Goal: Transaction & Acquisition: Purchase product/service

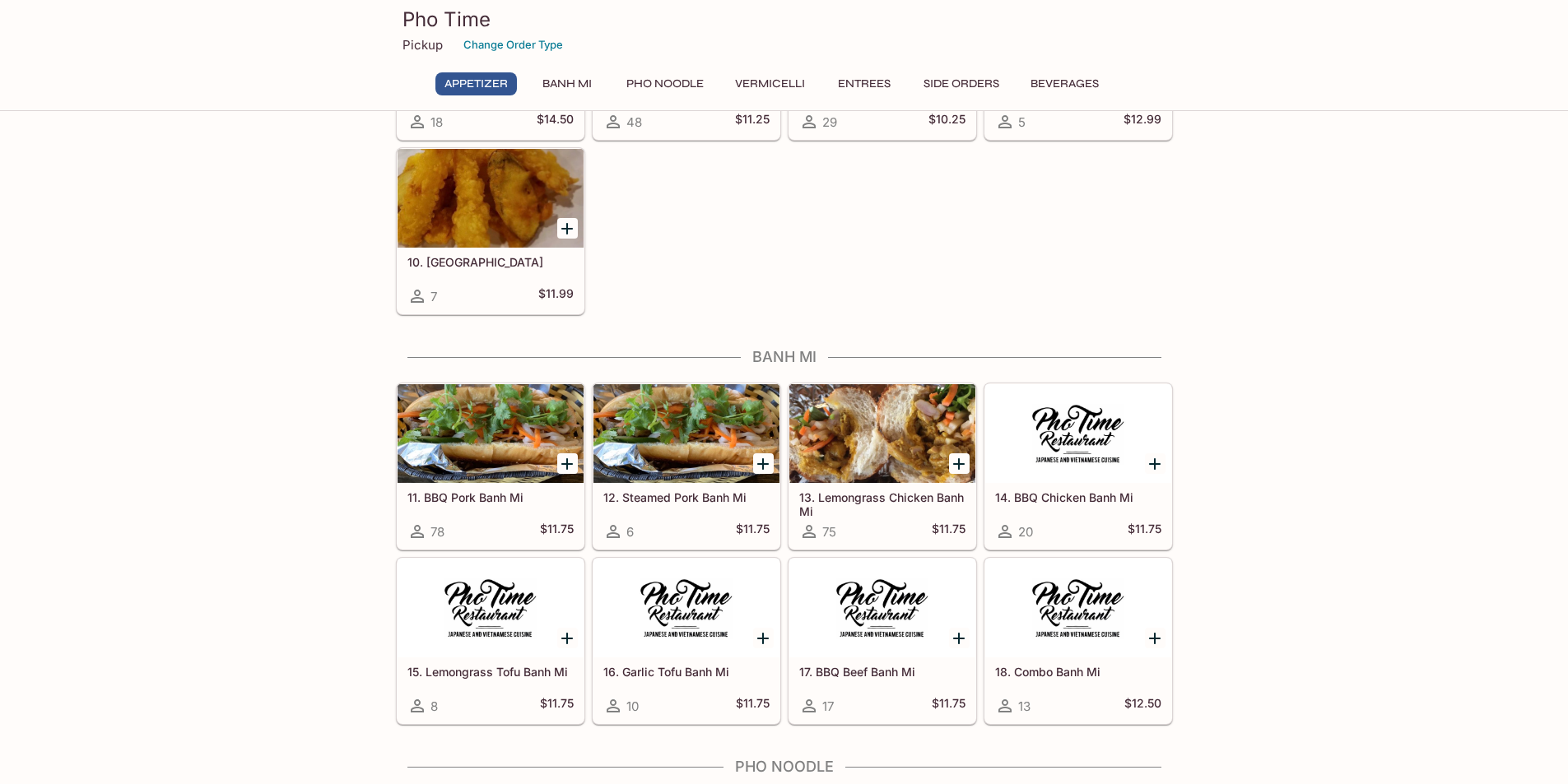
scroll to position [673, 0]
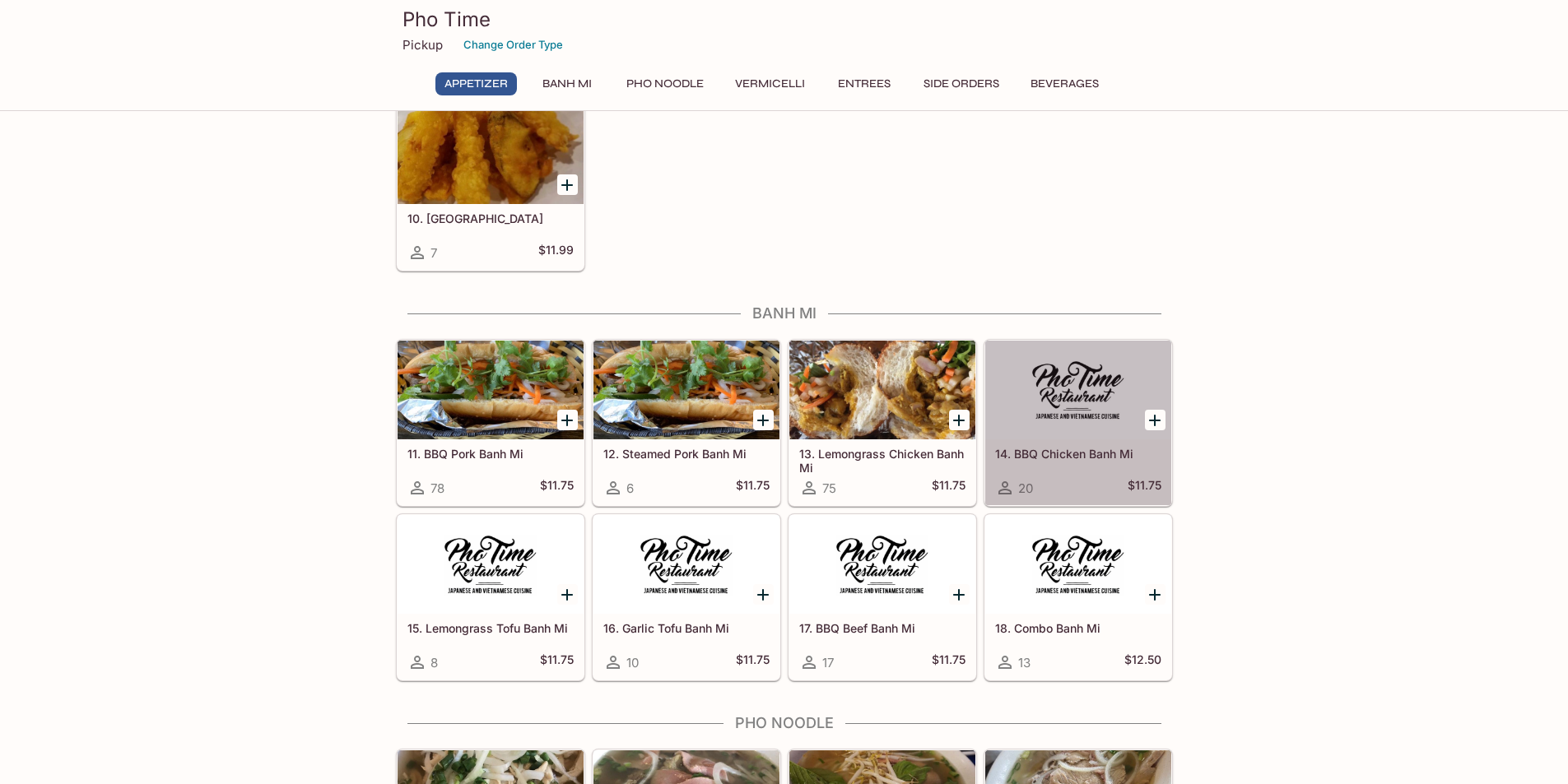
click at [1090, 402] on div at bounding box center [1078, 390] width 186 height 99
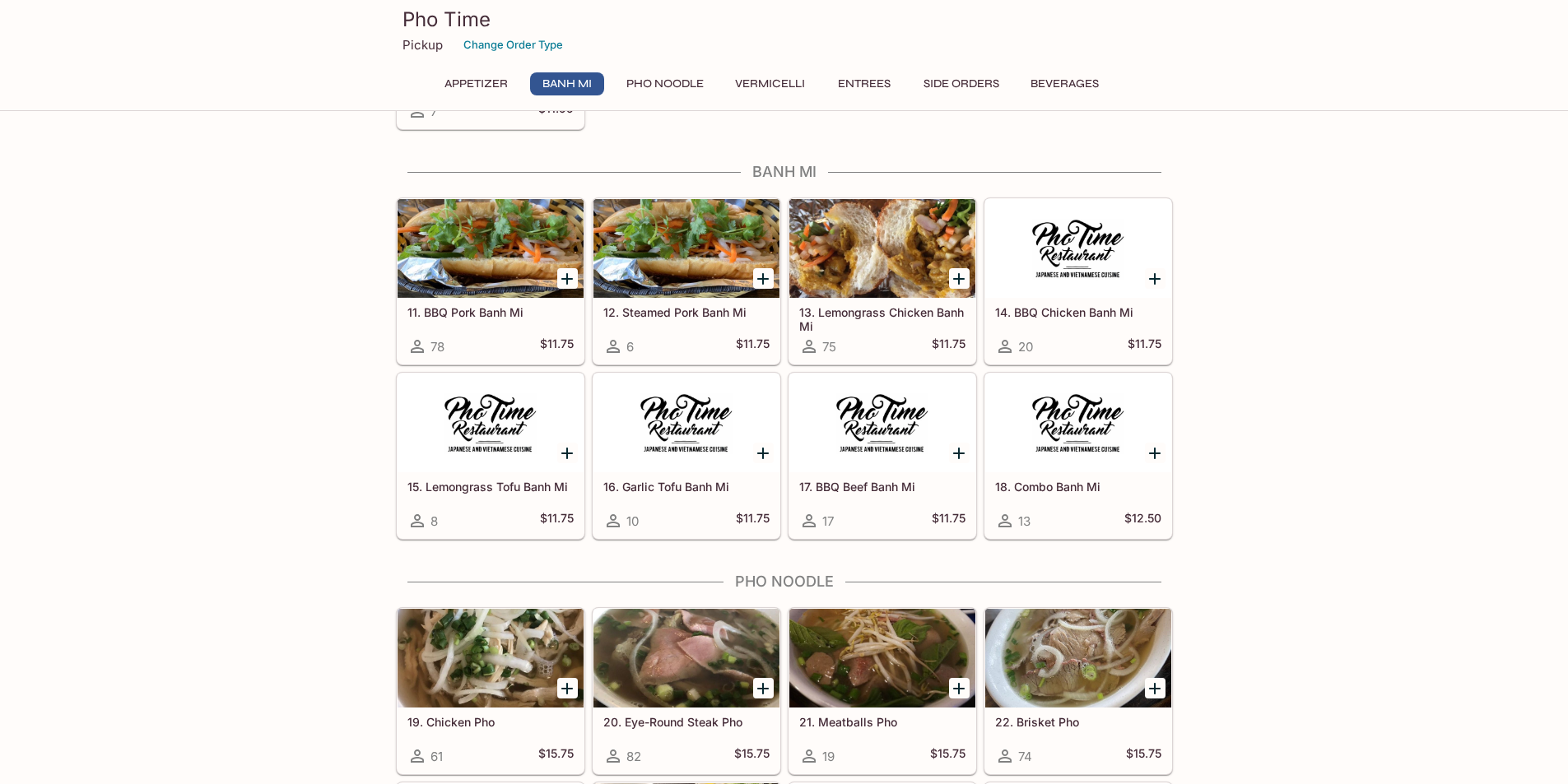
scroll to position [1048, 0]
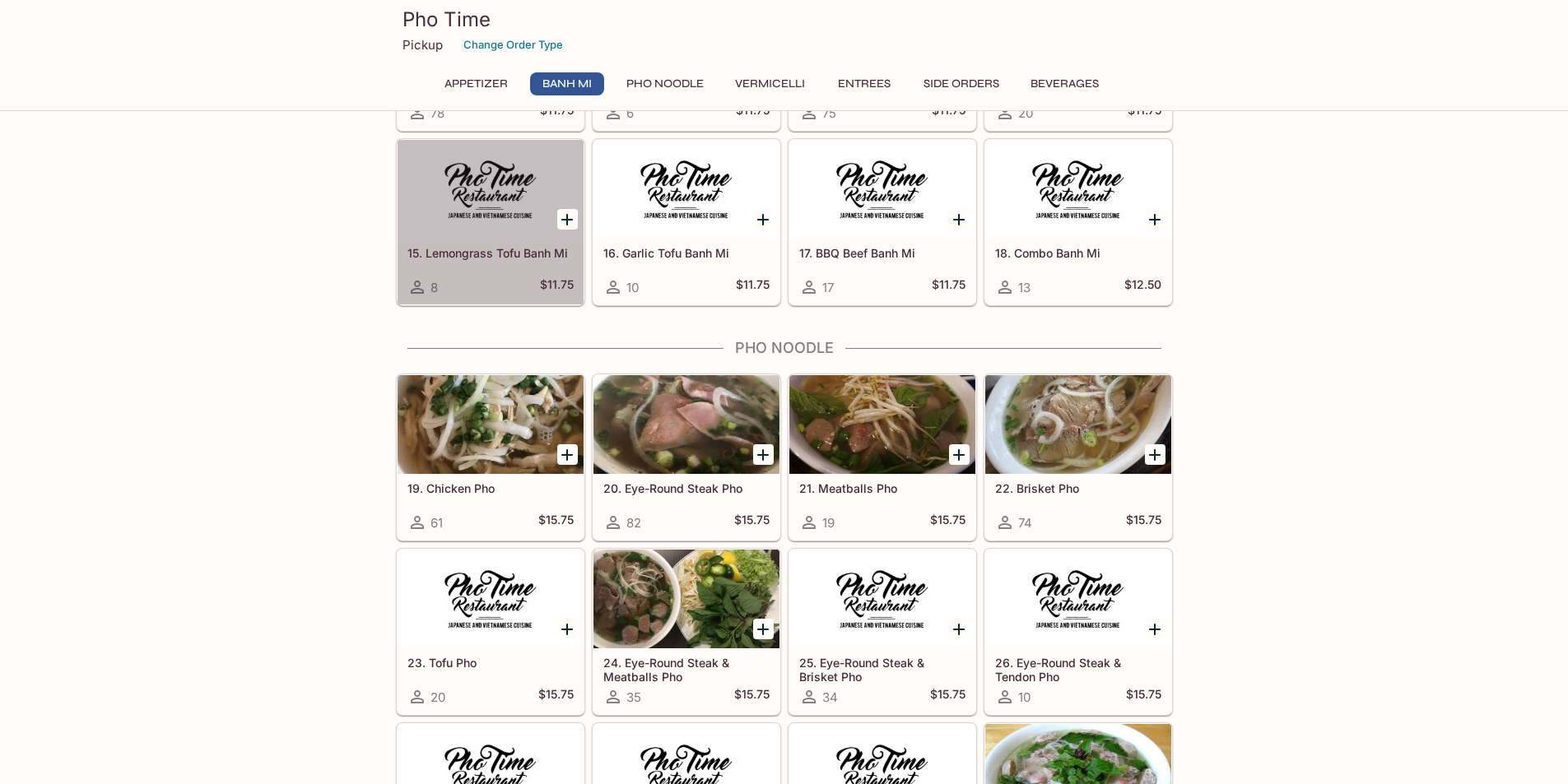
click at [540, 238] on div at bounding box center [491, 189] width 186 height 99
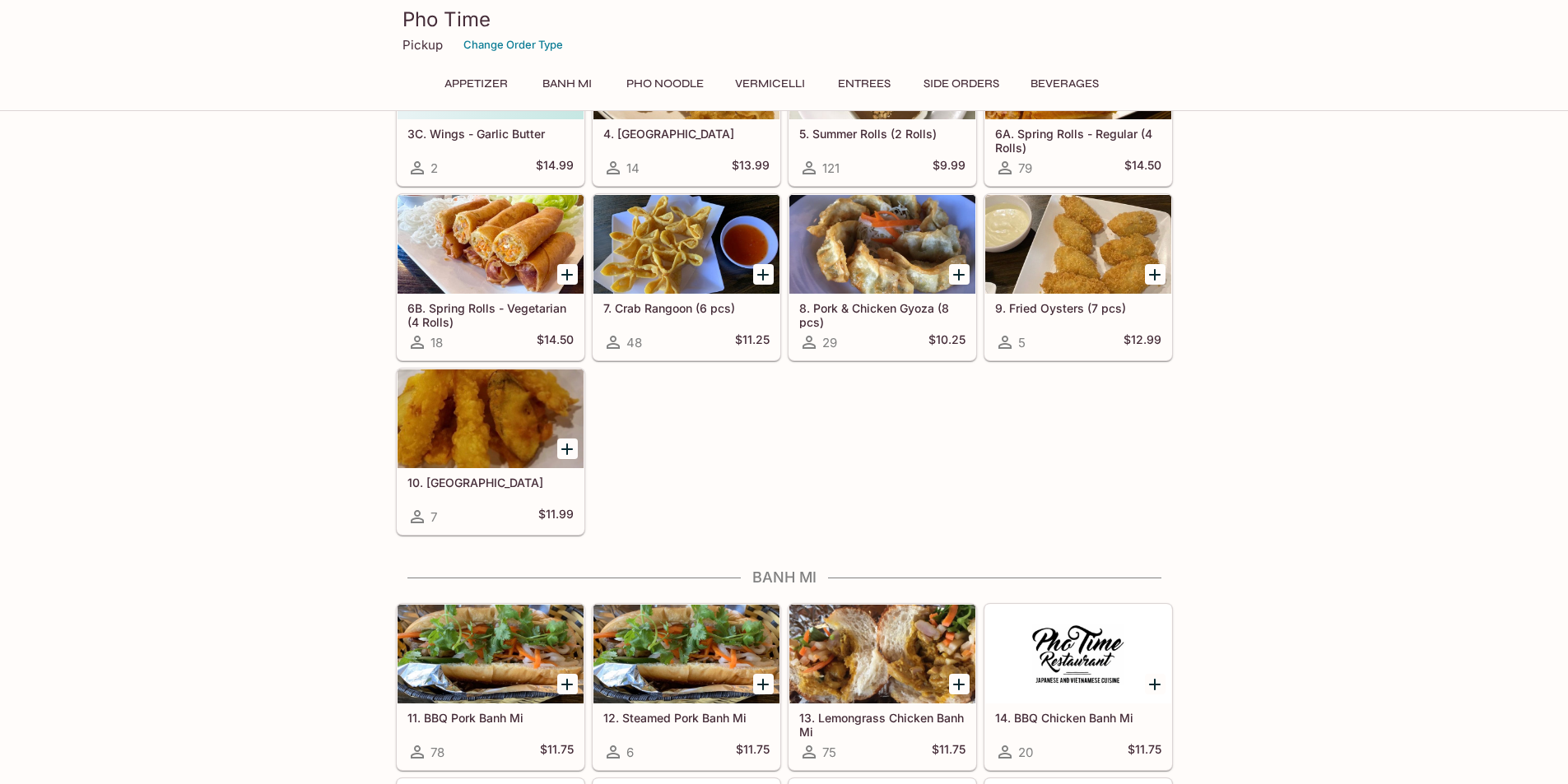
scroll to position [402, 0]
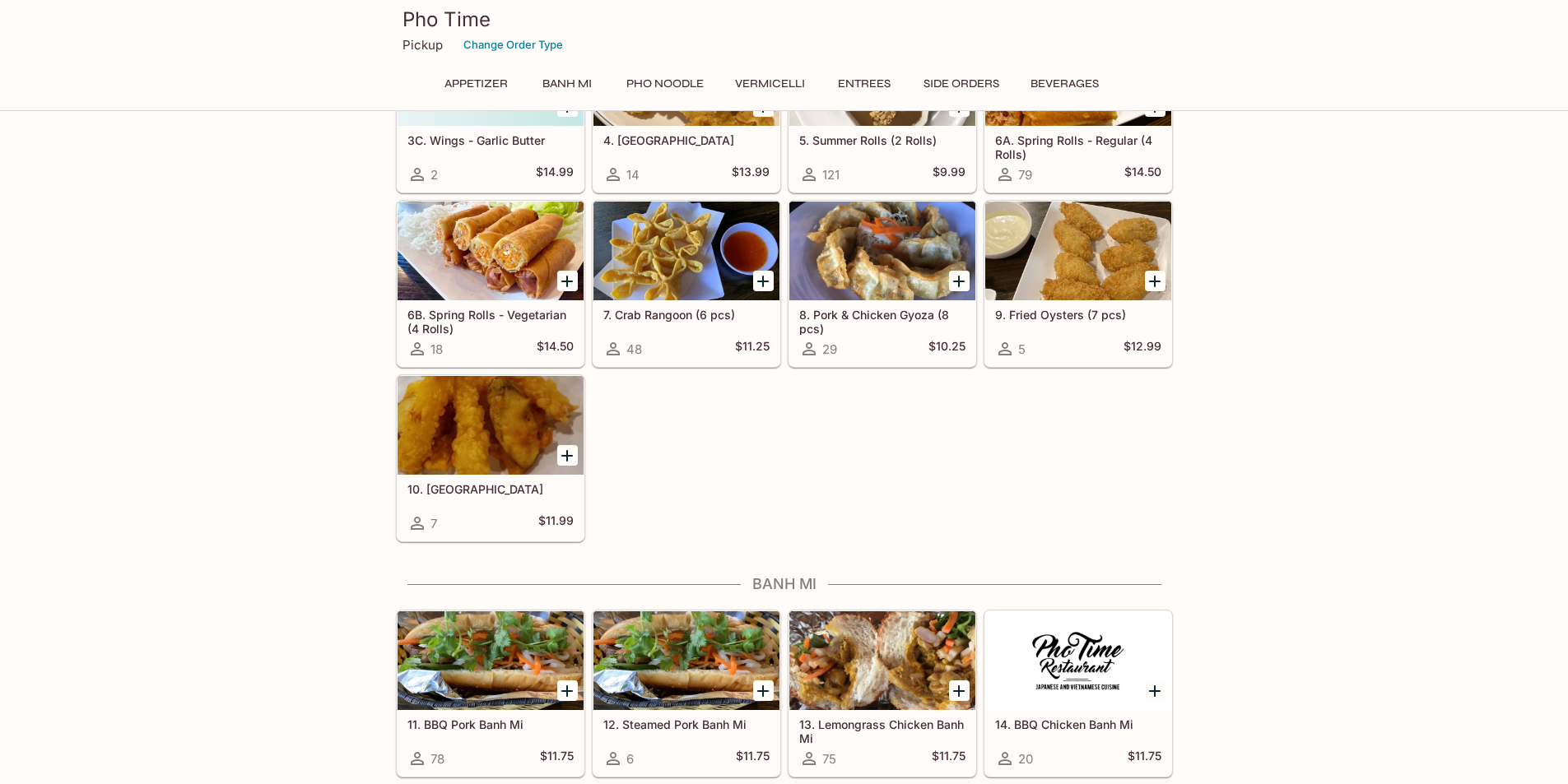
click at [1103, 692] on div at bounding box center [1078, 661] width 186 height 99
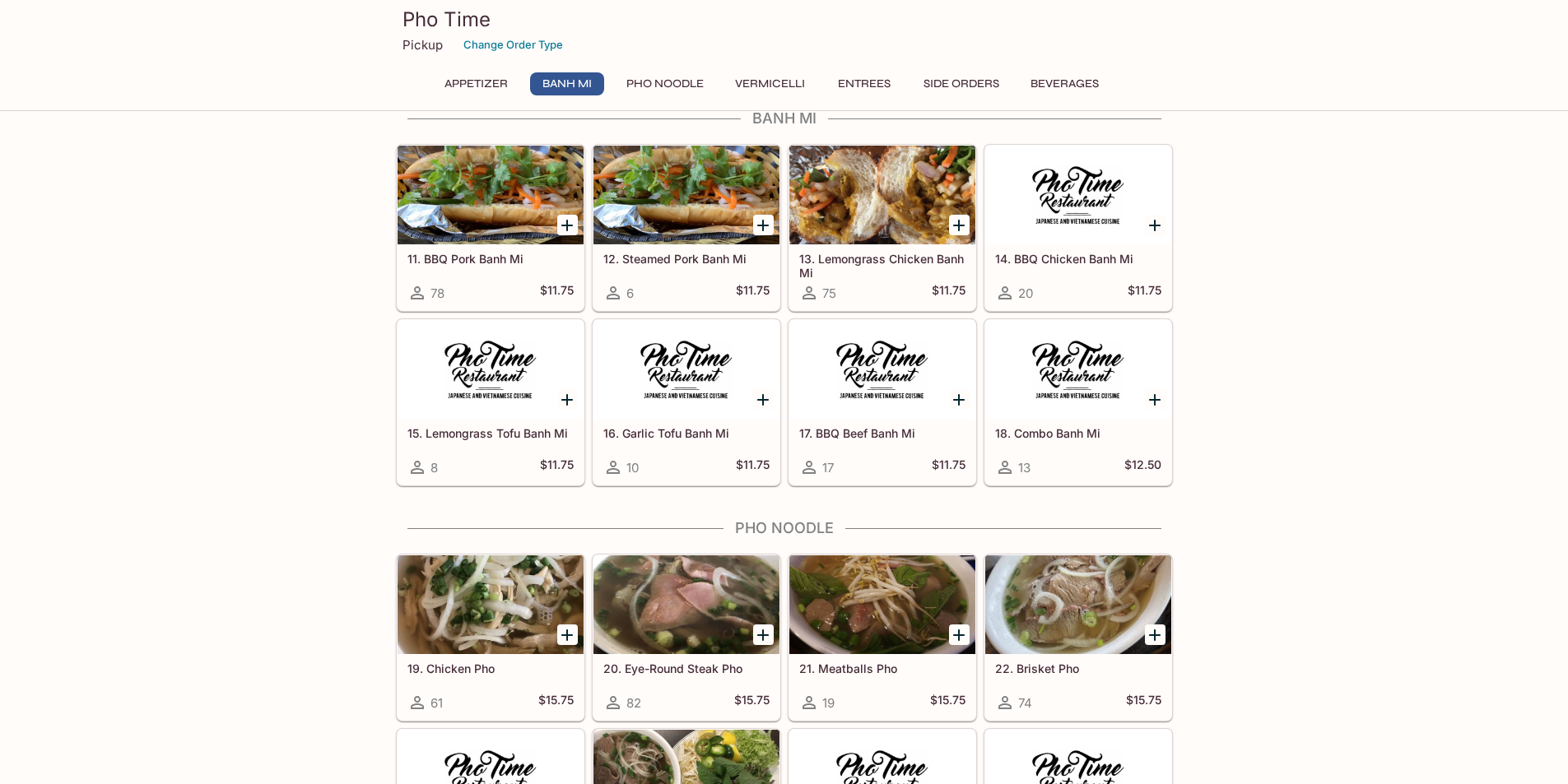
scroll to position [862, 0]
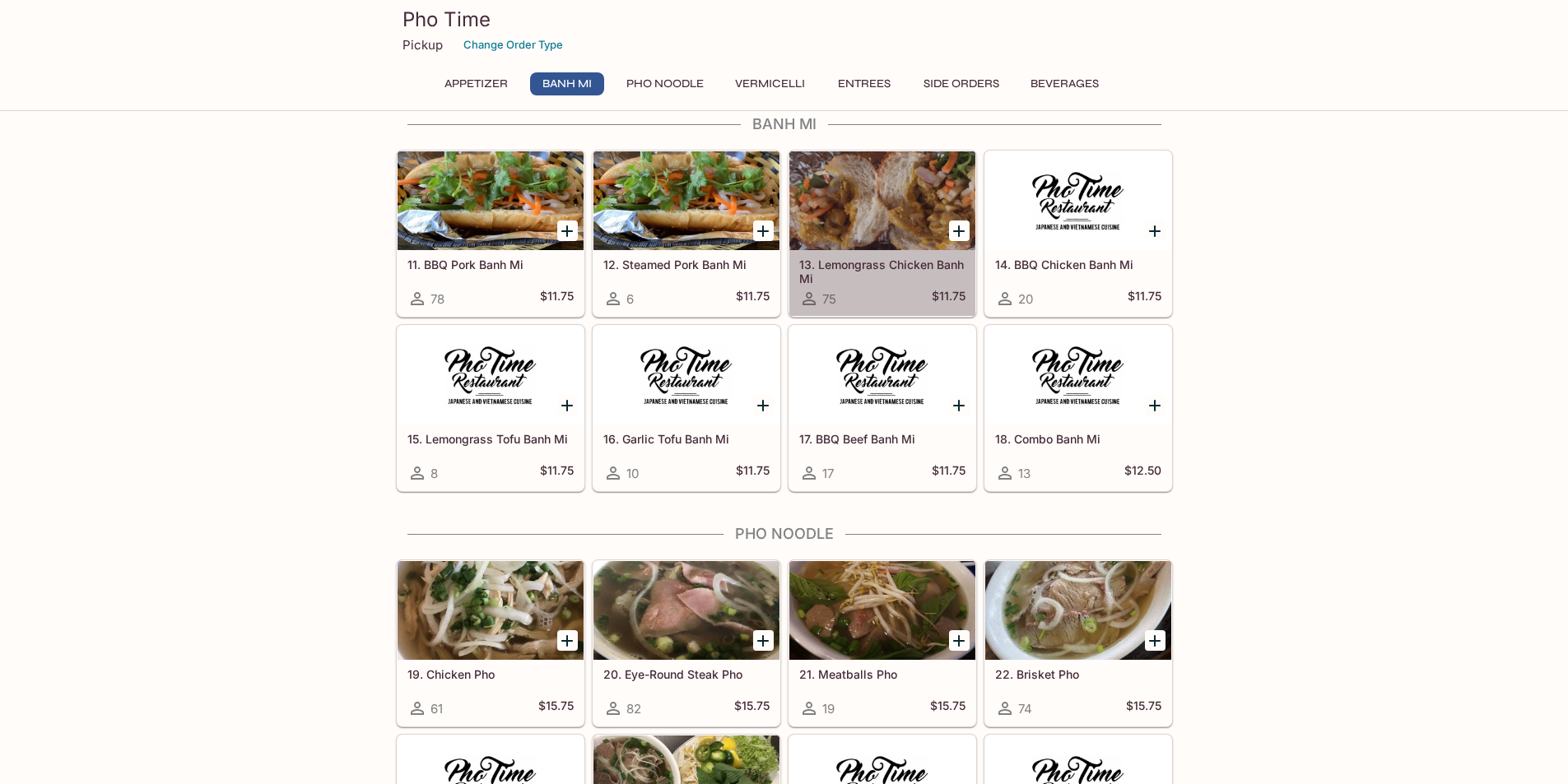
click at [899, 221] on div at bounding box center [882, 201] width 186 height 99
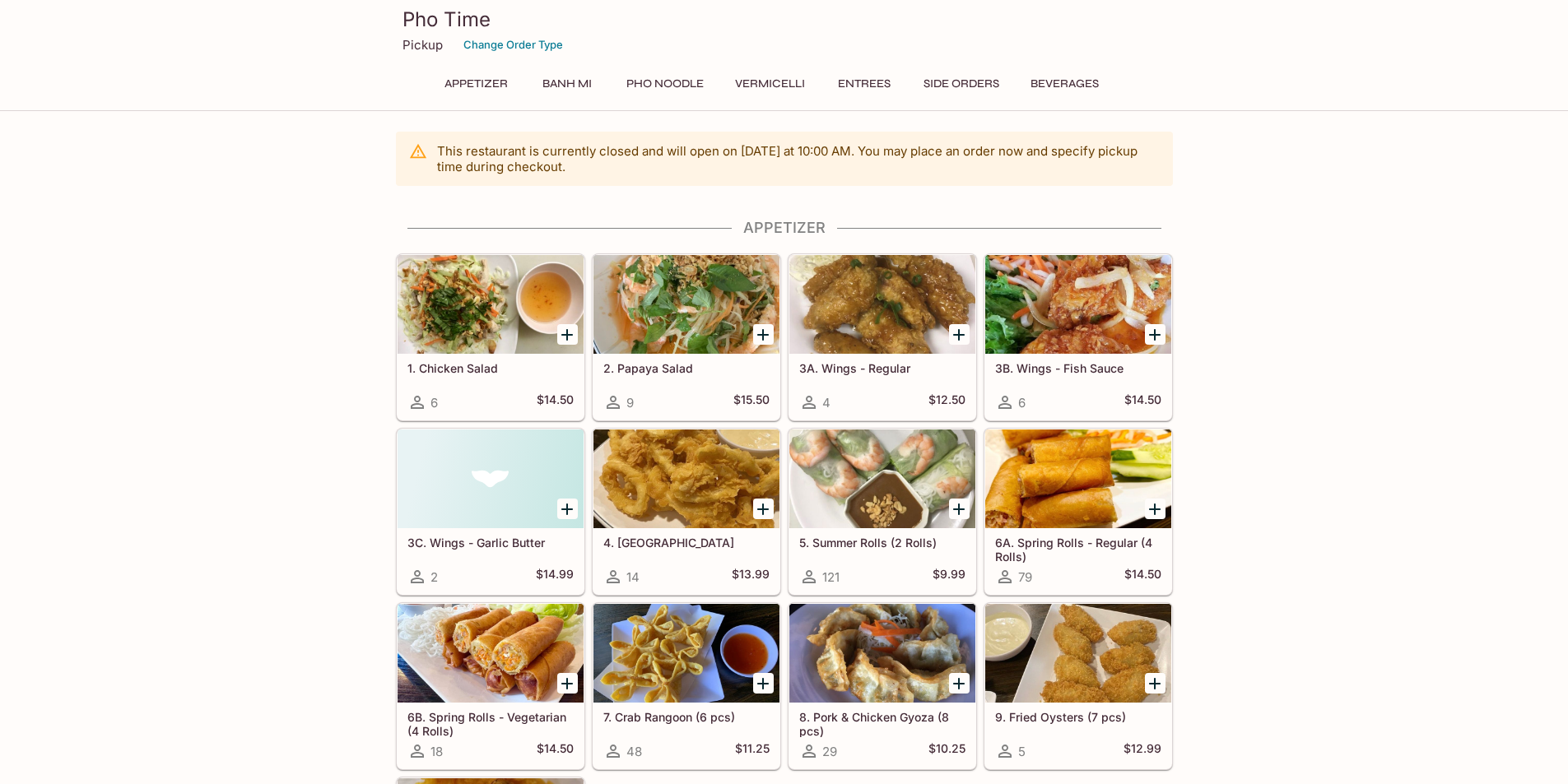
scroll to position [686, 0]
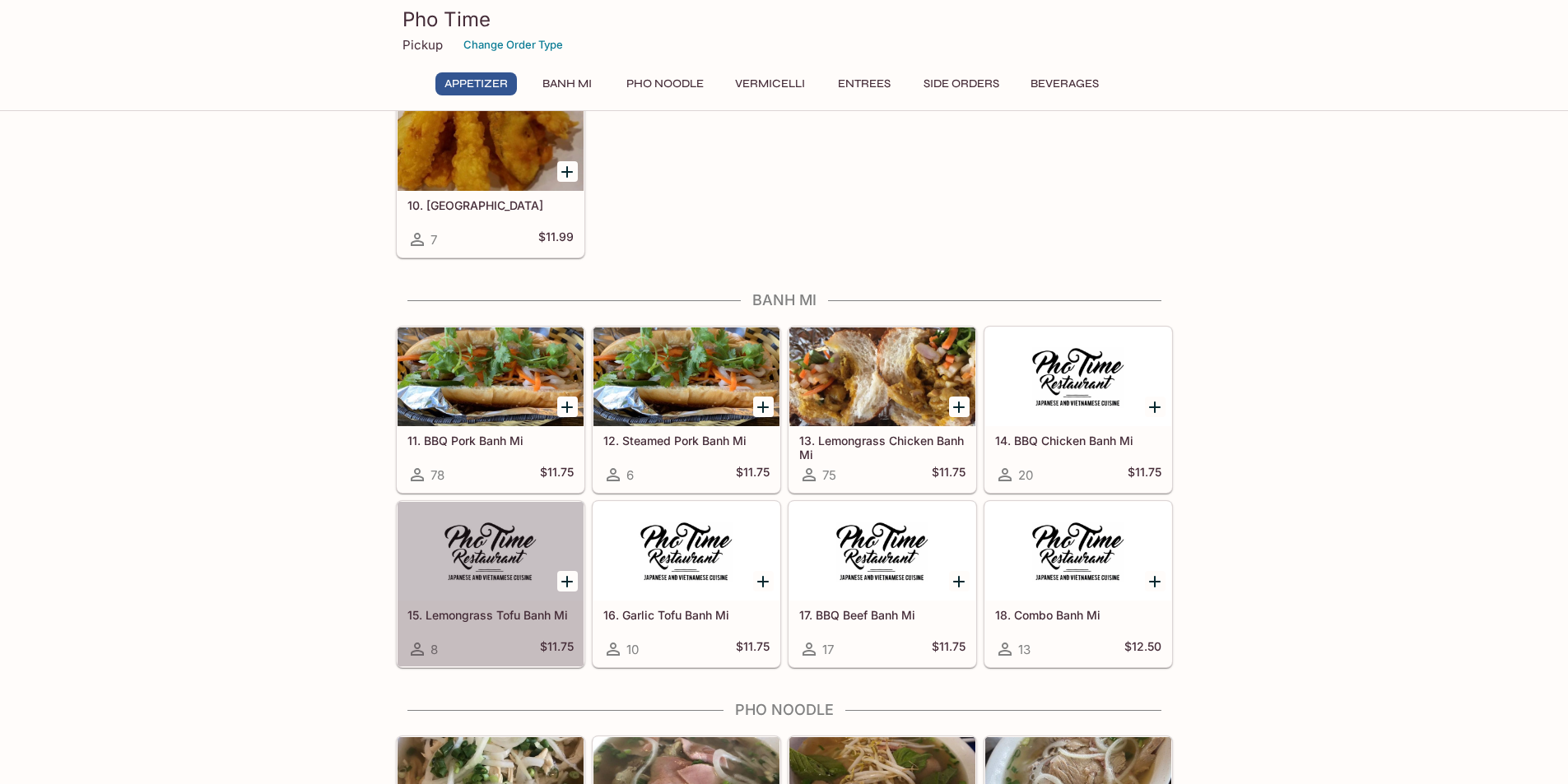
click at [535, 580] on div at bounding box center [491, 551] width 186 height 99
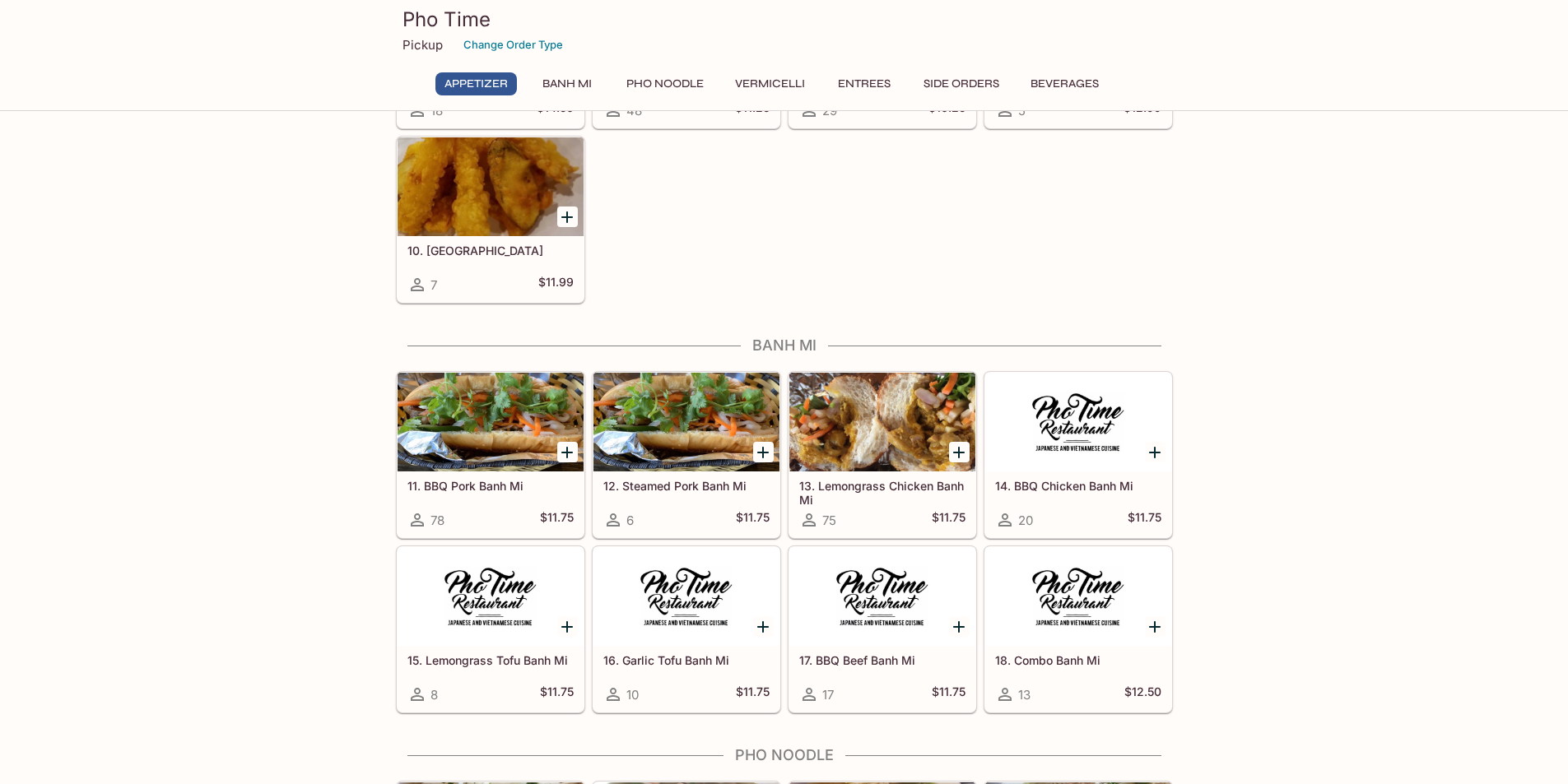
scroll to position [658, 0]
